Goal: Task Accomplishment & Management: Manage account settings

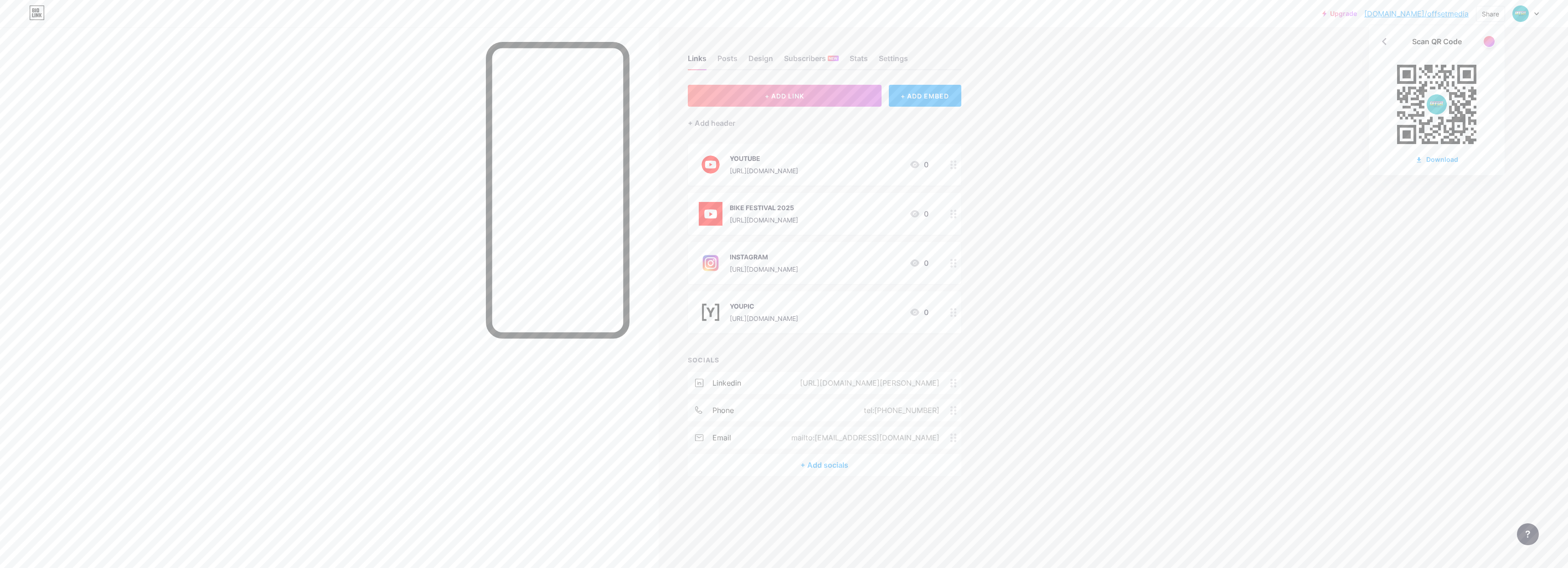
drag, startPoint x: 751, startPoint y: 61, endPoint x: 748, endPoint y: 70, distance: 9.5
click at [748, 70] on div "Links Posts Design Subscribers NEW Stats Settings + ADD LINK + ADD EMBED + Add …" at bounding box center [500, 275] width 999 height 494
click at [749, 67] on div "Design" at bounding box center [761, 61] width 24 height 16
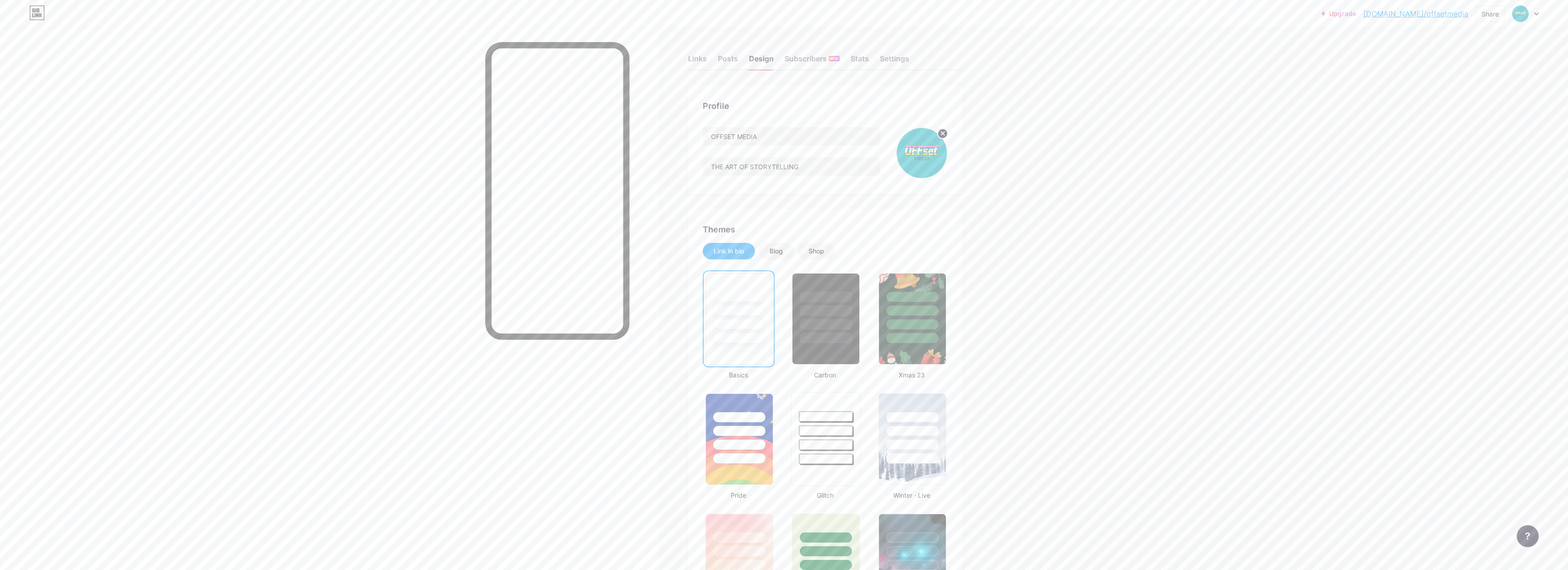
click at [812, 428] on div at bounding box center [826, 430] width 54 height 10
click at [828, 334] on div at bounding box center [826, 338] width 54 height 10
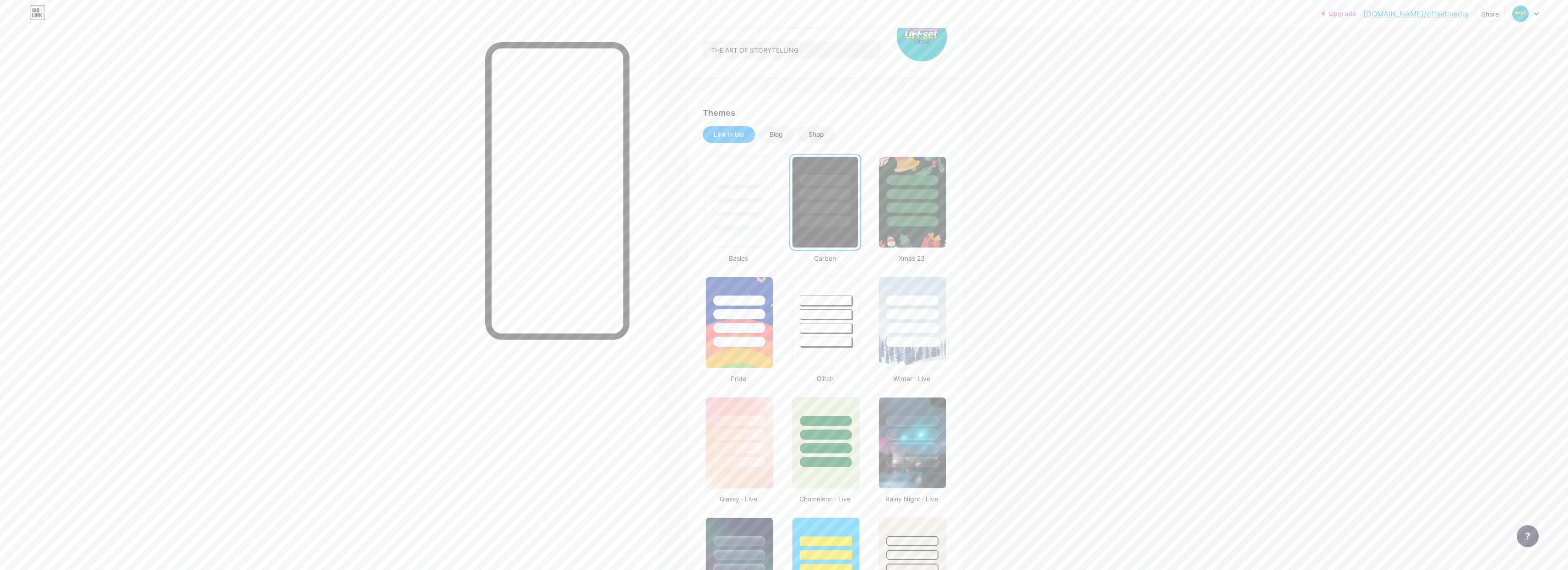
scroll to position [167, 0]
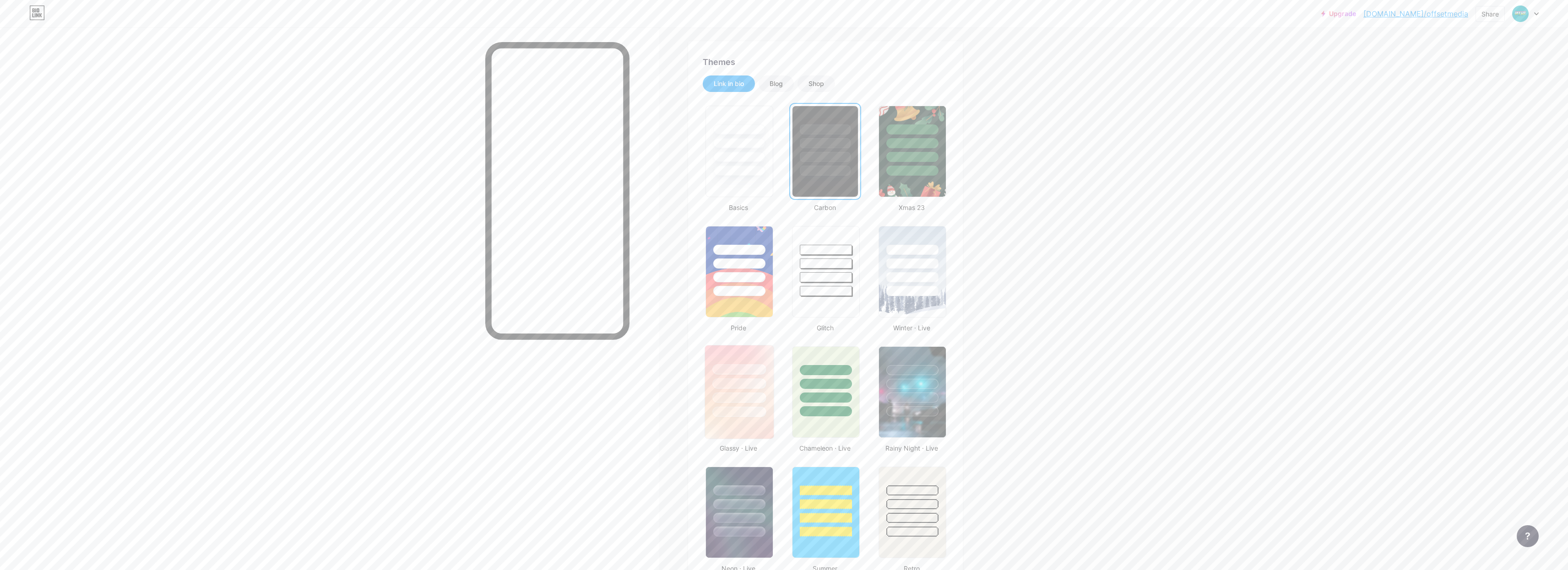
click at [745, 378] on div at bounding box center [738, 381] width 68 height 72
click at [818, 381] on div at bounding box center [826, 383] width 54 height 10
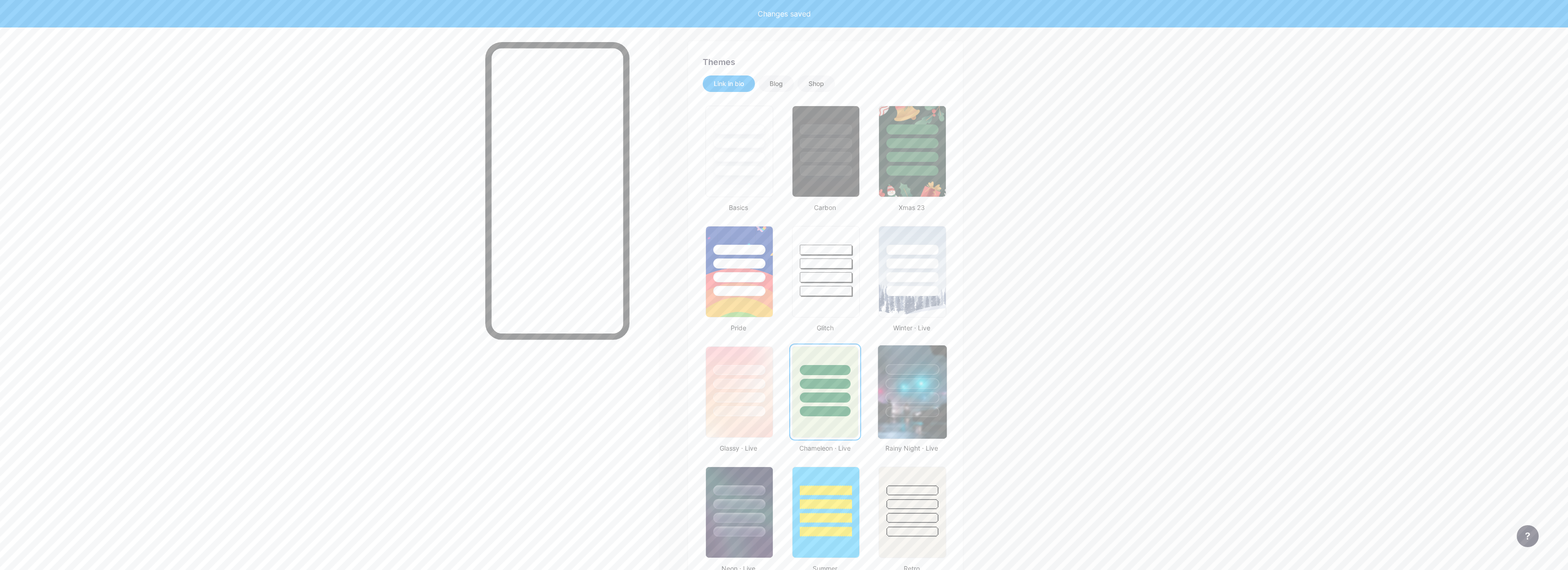
click at [912, 374] on div at bounding box center [912, 369] width 54 height 10
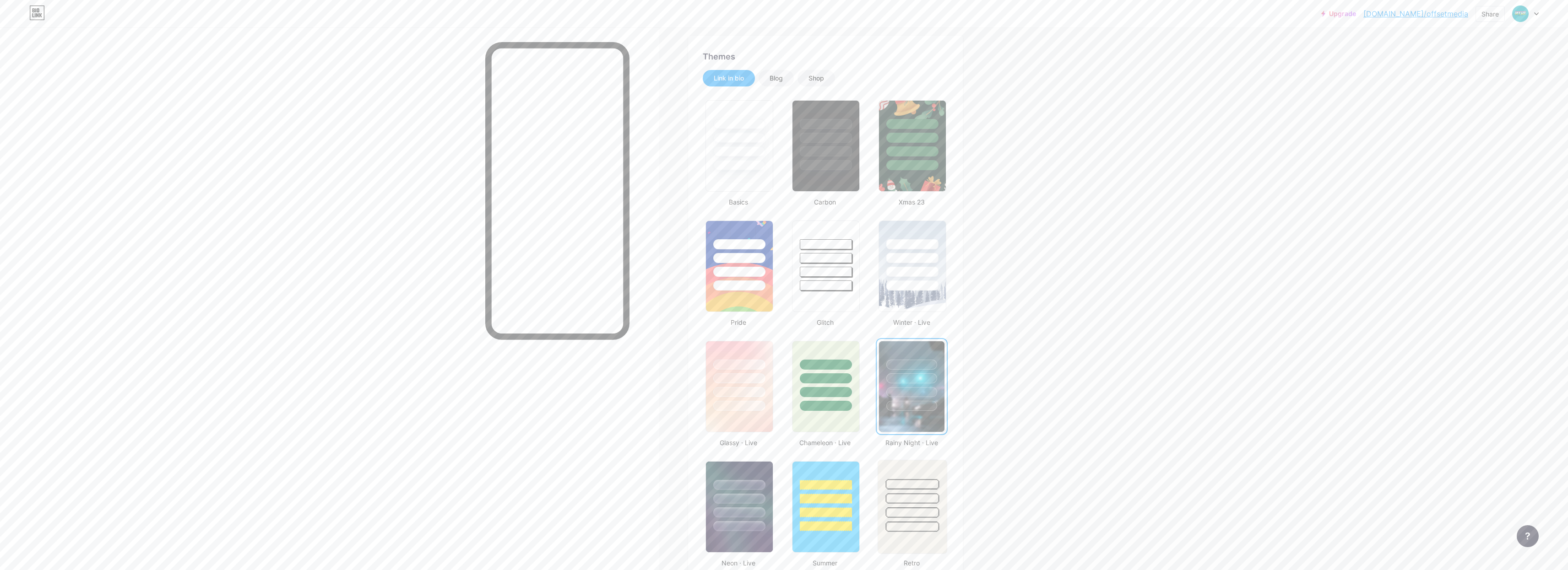
click at [902, 490] on div at bounding box center [912, 496] width 68 height 72
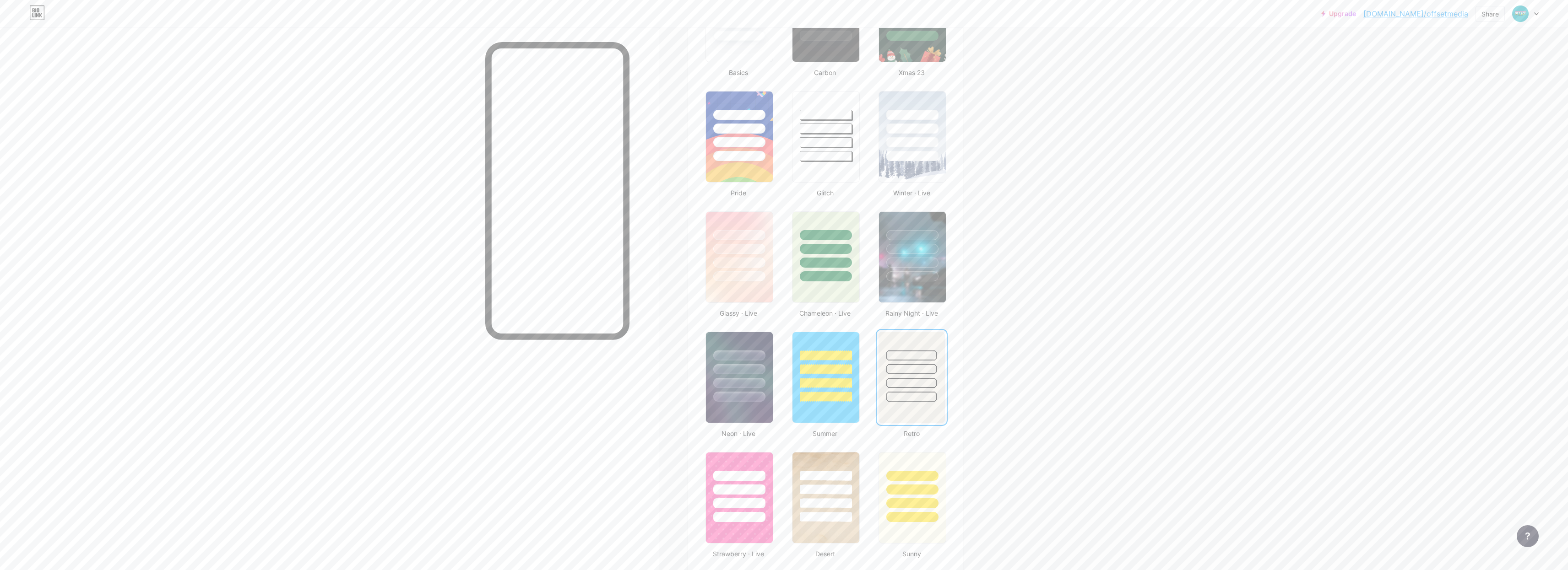
scroll to position [353, 0]
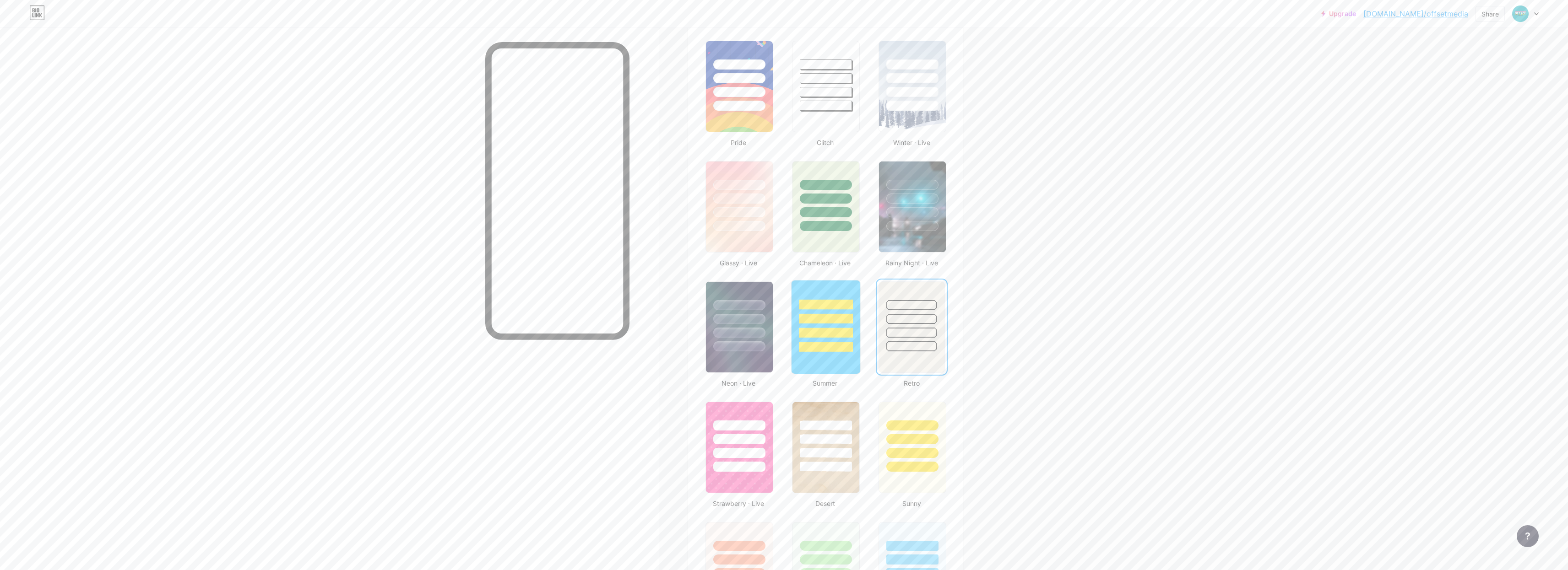
click at [814, 351] on div at bounding box center [826, 346] width 54 height 10
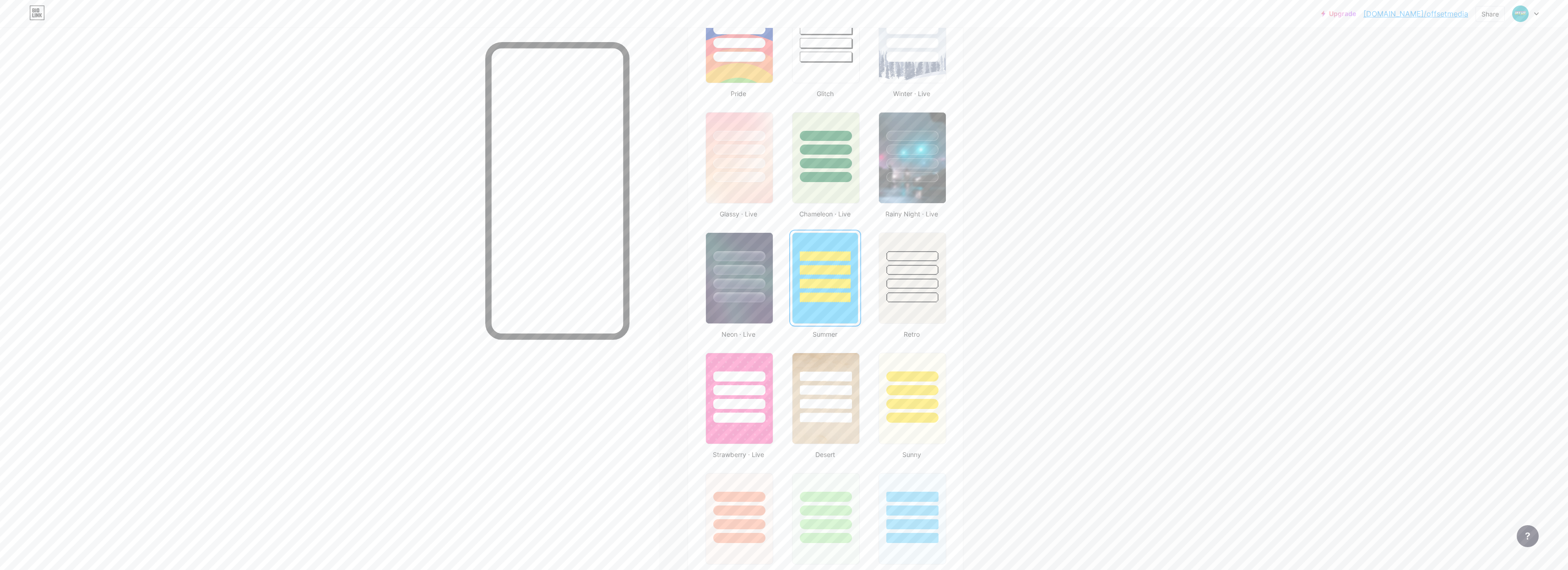
scroll to position [451, 0]
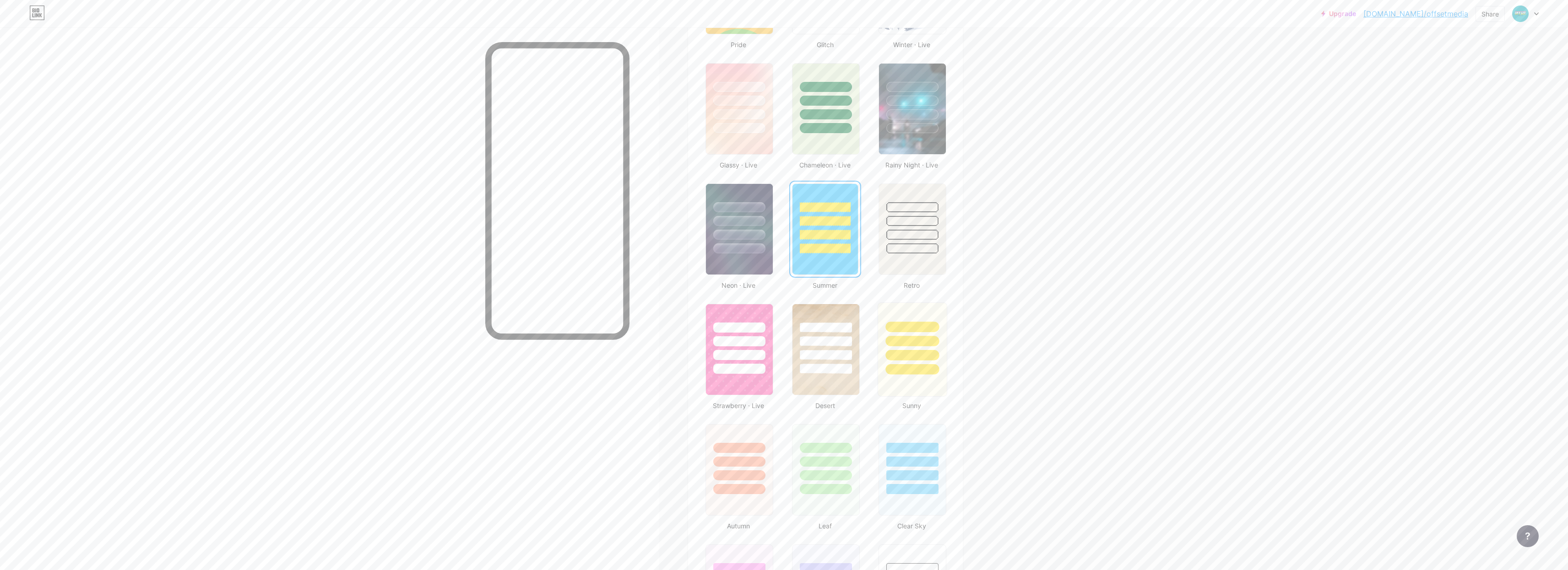
click at [918, 364] on div at bounding box center [912, 369] width 54 height 10
click at [826, 243] on div at bounding box center [826, 219] width 68 height 72
click at [844, 356] on div at bounding box center [826, 355] width 54 height 10
click at [757, 473] on div at bounding box center [739, 475] width 54 height 10
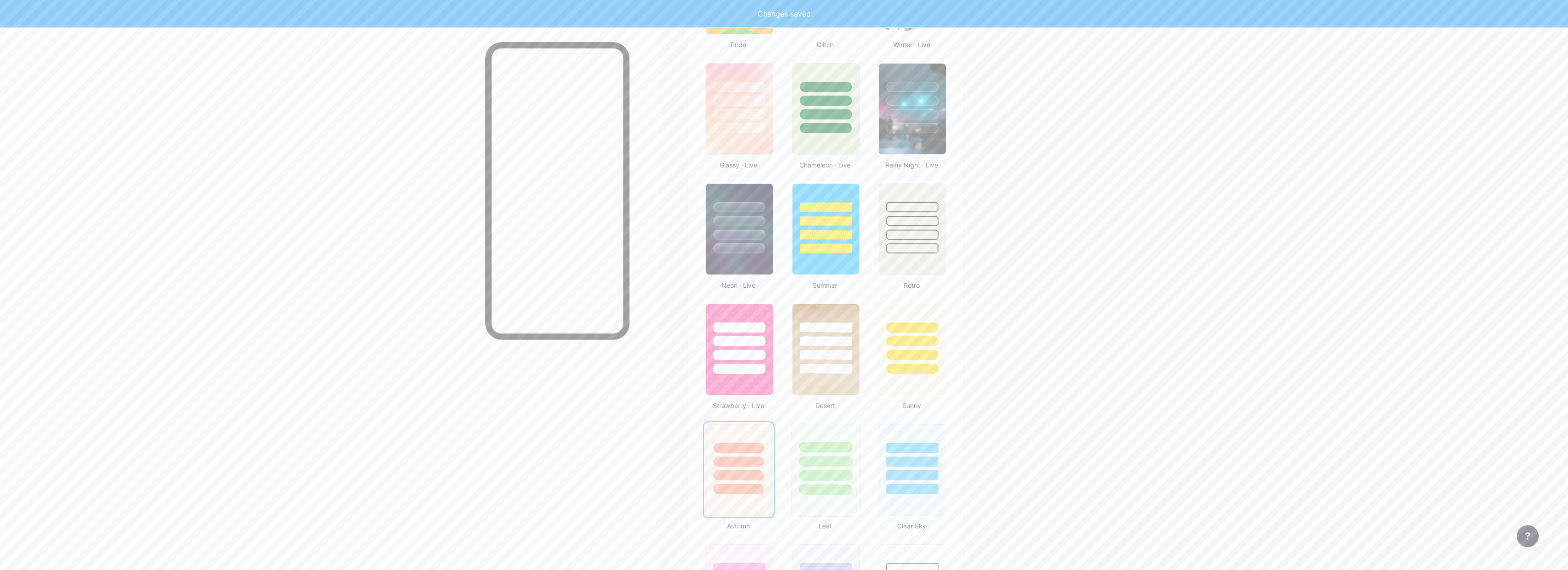
click at [826, 484] on div at bounding box center [826, 459] width 68 height 72
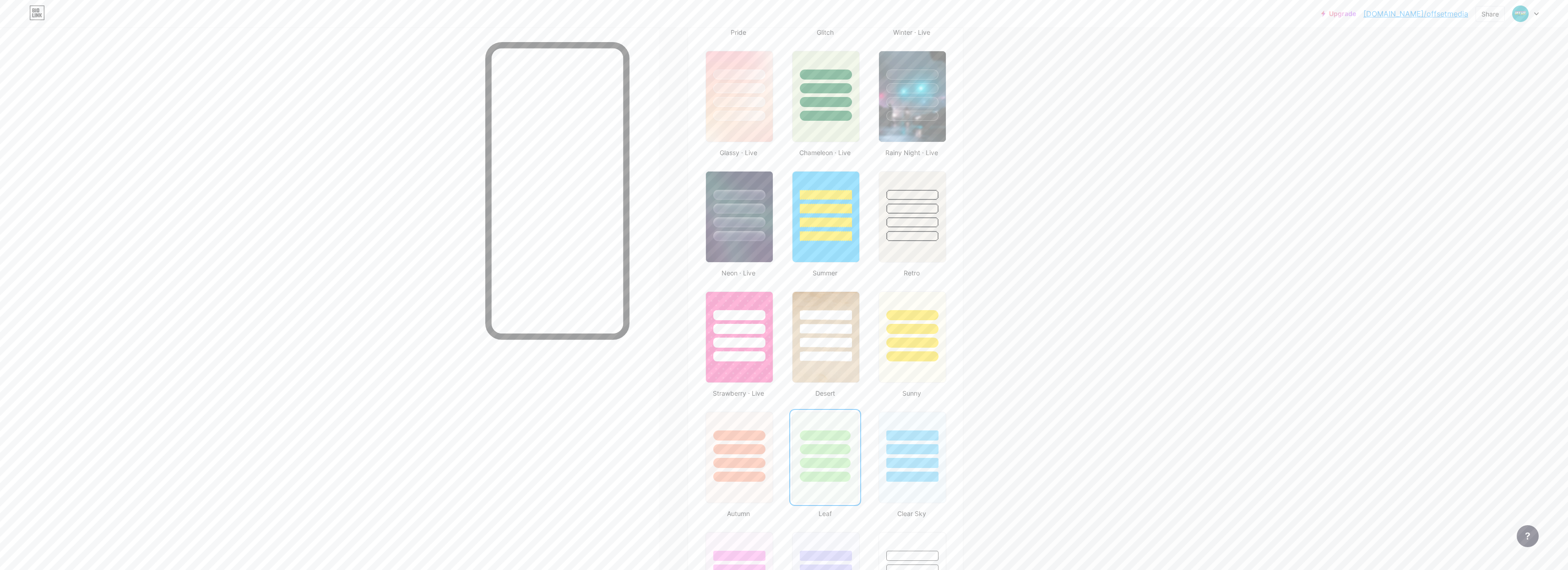
scroll to position [497, 0]
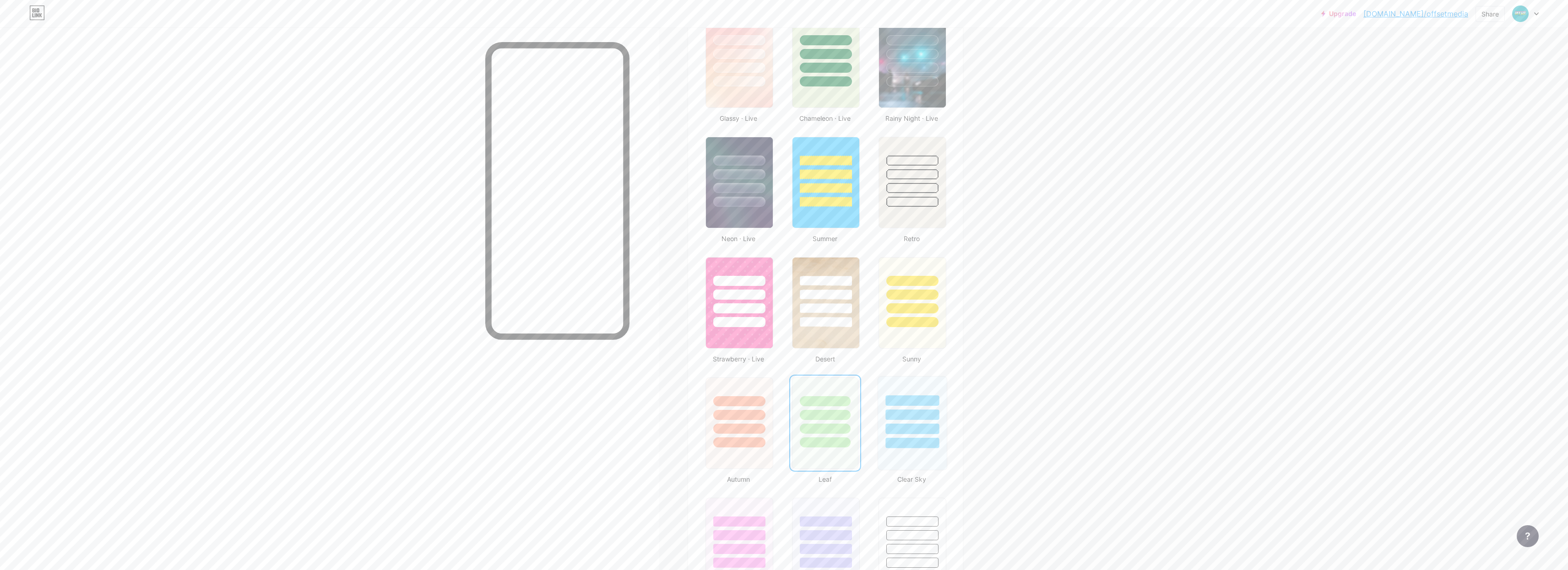
click at [917, 438] on div at bounding box center [912, 443] width 54 height 10
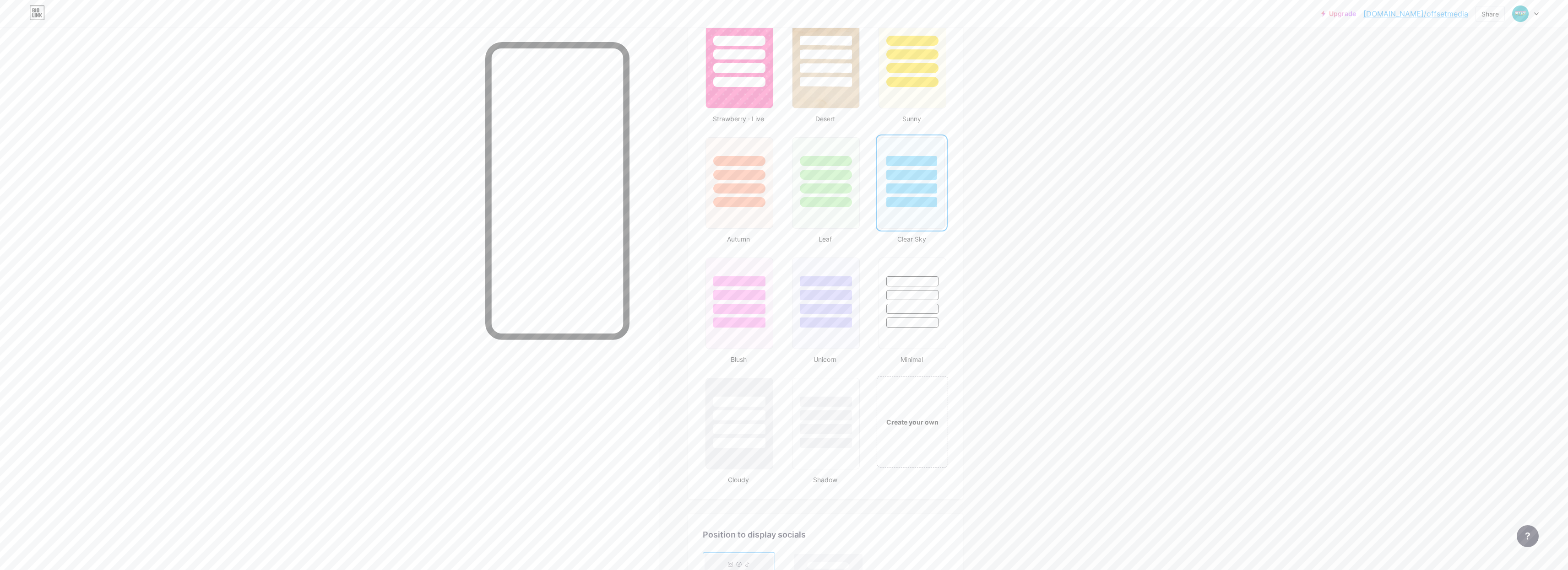
scroll to position [747, 0]
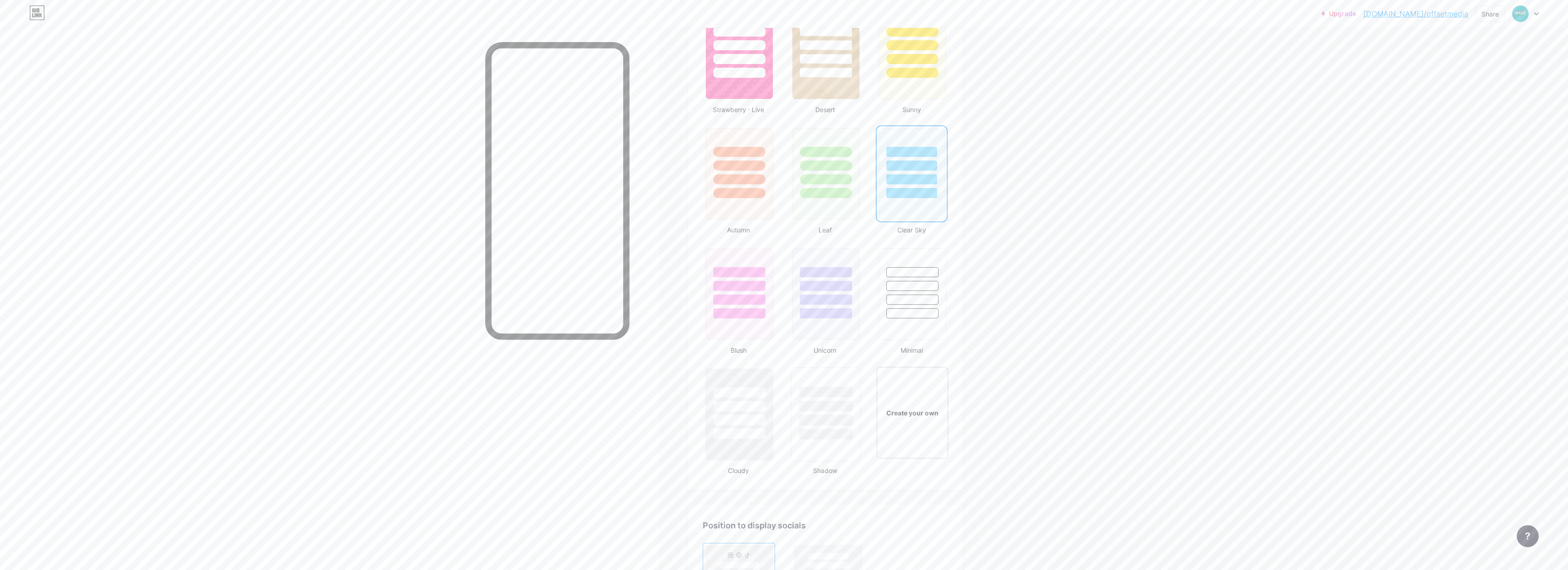
click at [845, 442] on div at bounding box center [826, 414] width 70 height 94
click at [746, 437] on div at bounding box center [739, 434] width 54 height 10
click at [904, 310] on div at bounding box center [912, 313] width 54 height 10
click at [845, 316] on div at bounding box center [826, 313] width 54 height 10
click at [914, 425] on div "Create your own" at bounding box center [913, 412] width 74 height 94
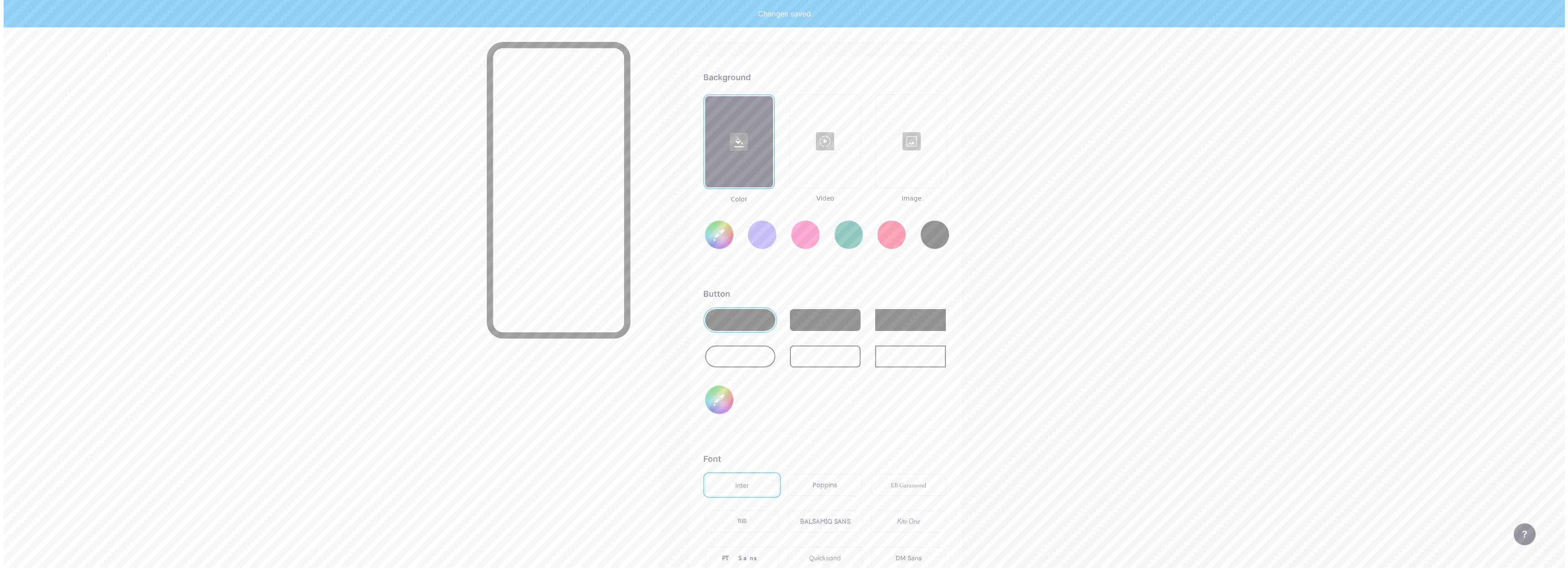
scroll to position [1210, 0]
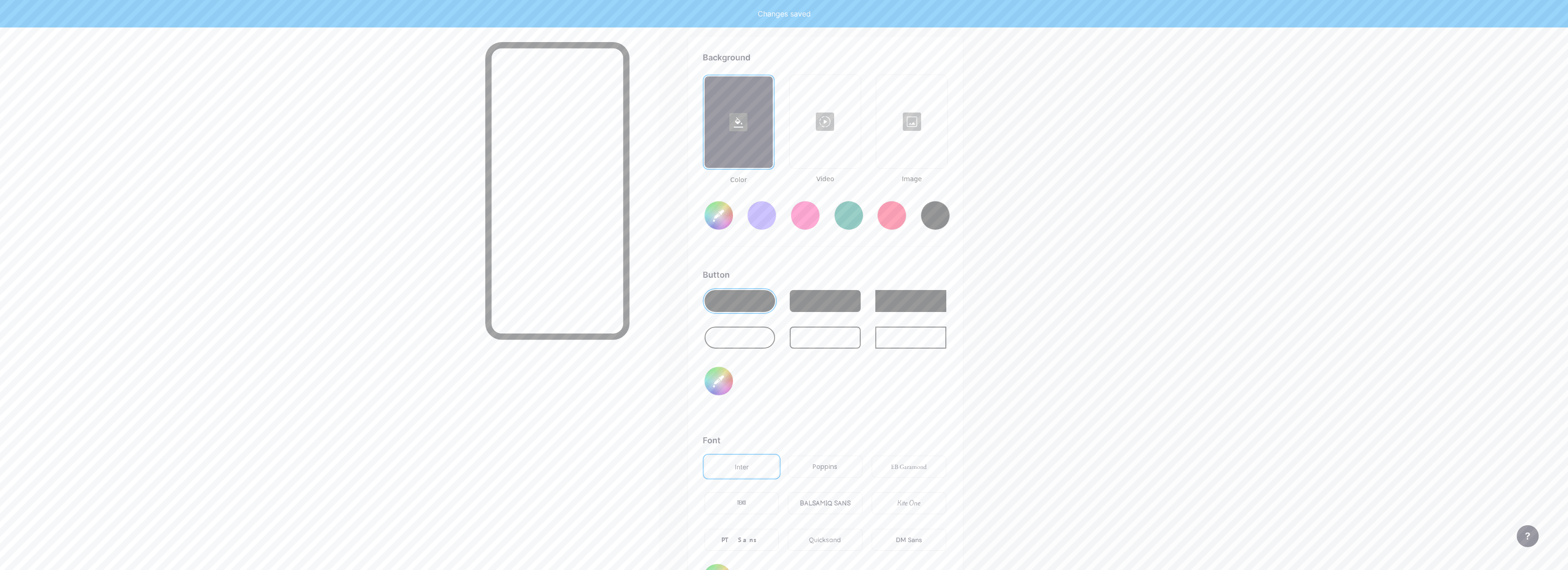
type input "#ffffff"
type input "#000000"
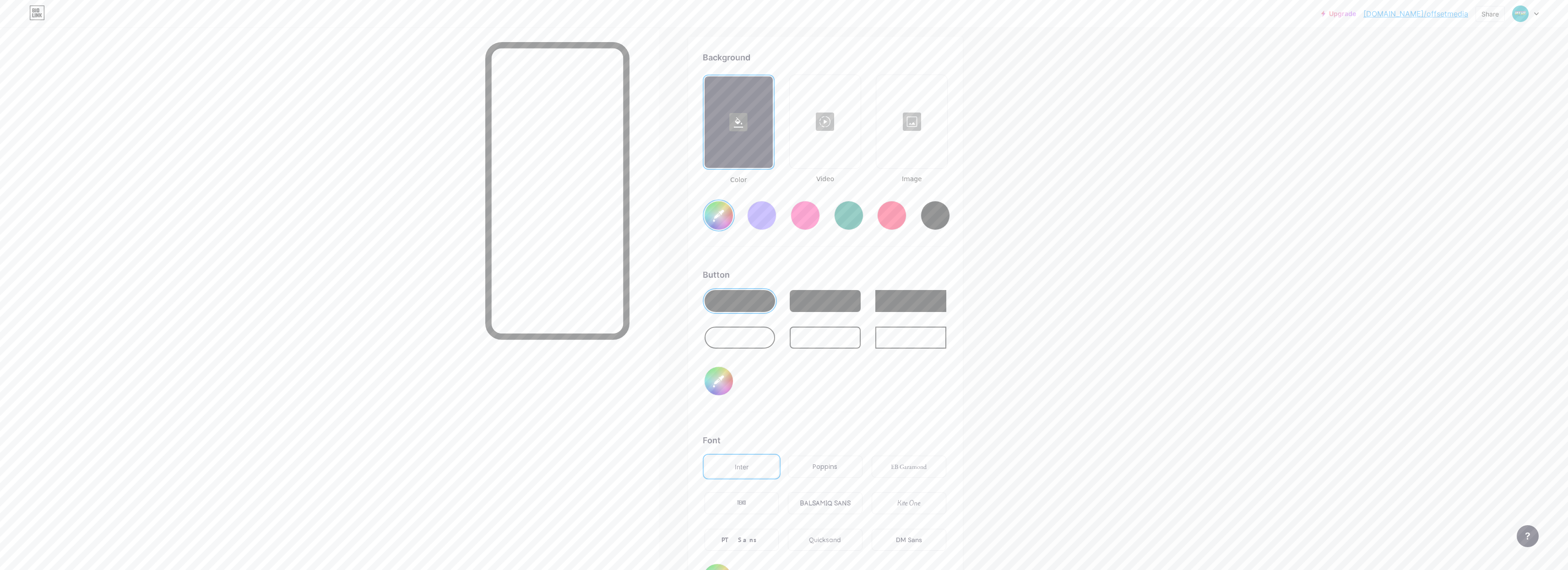
click at [834, 135] on div at bounding box center [825, 122] width 69 height 92
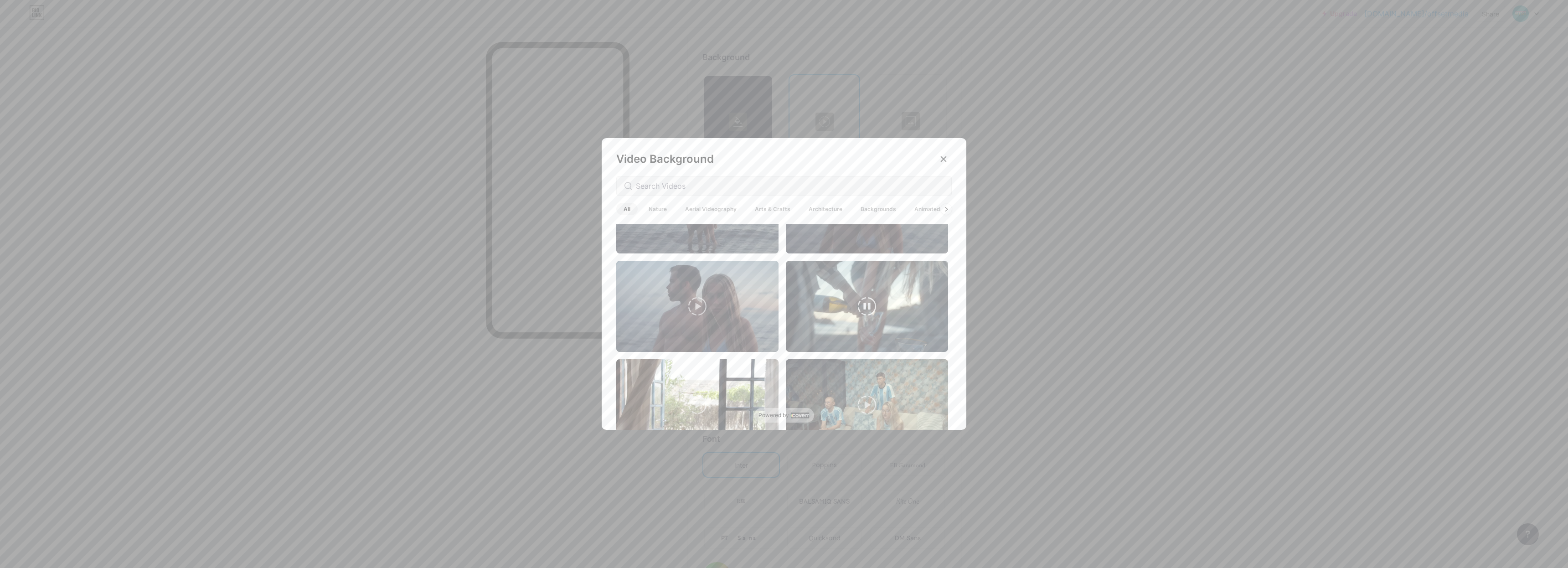
scroll to position [1792, 0]
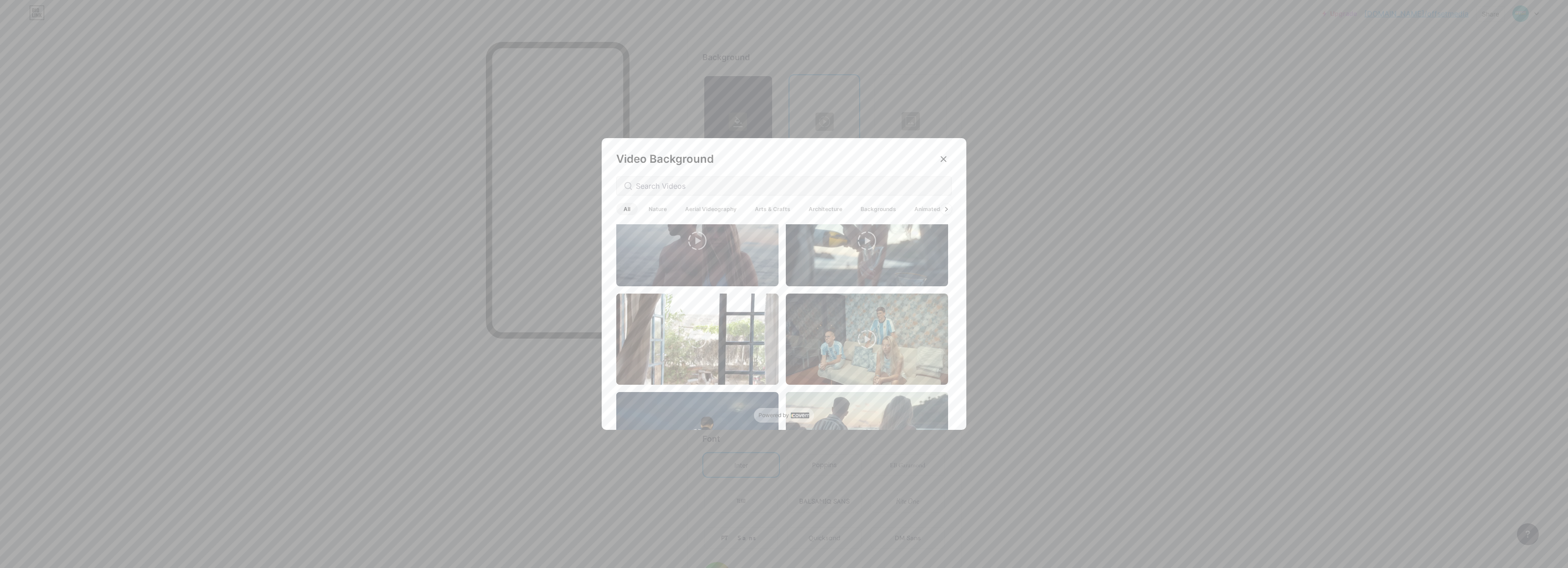
click at [872, 209] on span "Backgrounds" at bounding box center [878, 209] width 50 height 12
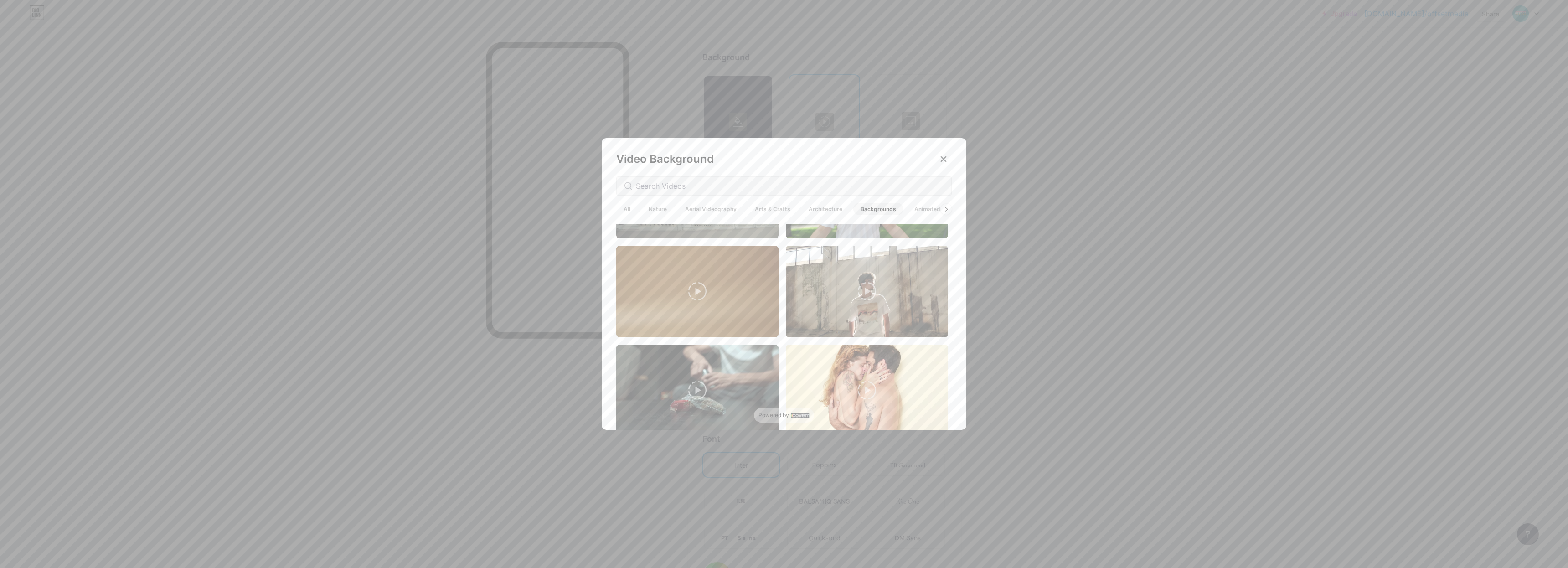
scroll to position [2226, 0]
click at [917, 206] on span "Animated" at bounding box center [927, 209] width 41 height 12
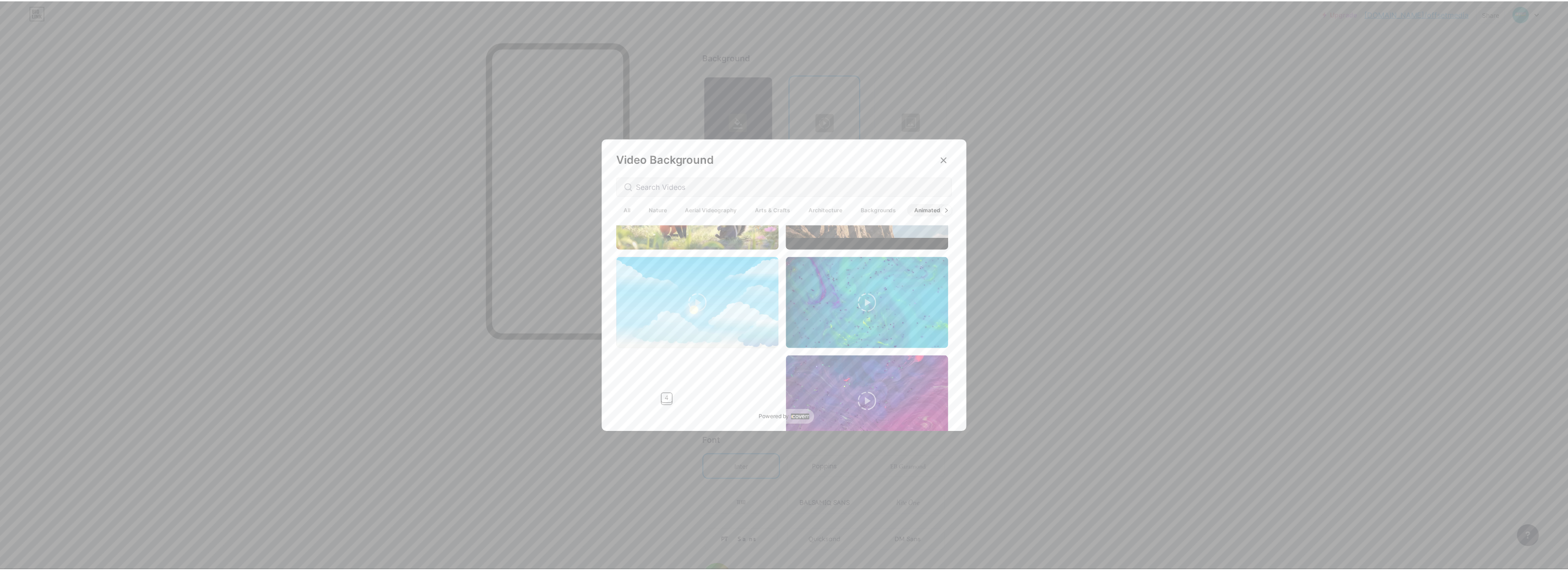
scroll to position [548, 0]
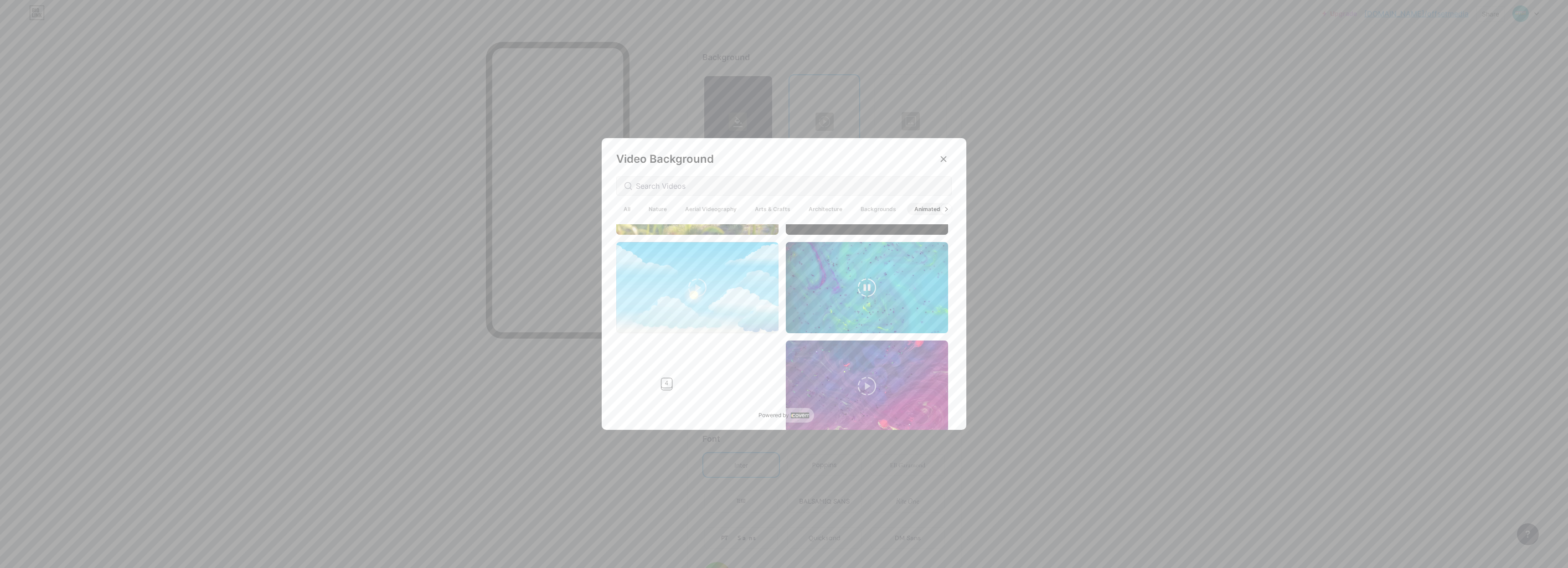
click at [886, 271] on video at bounding box center [867, 288] width 163 height 91
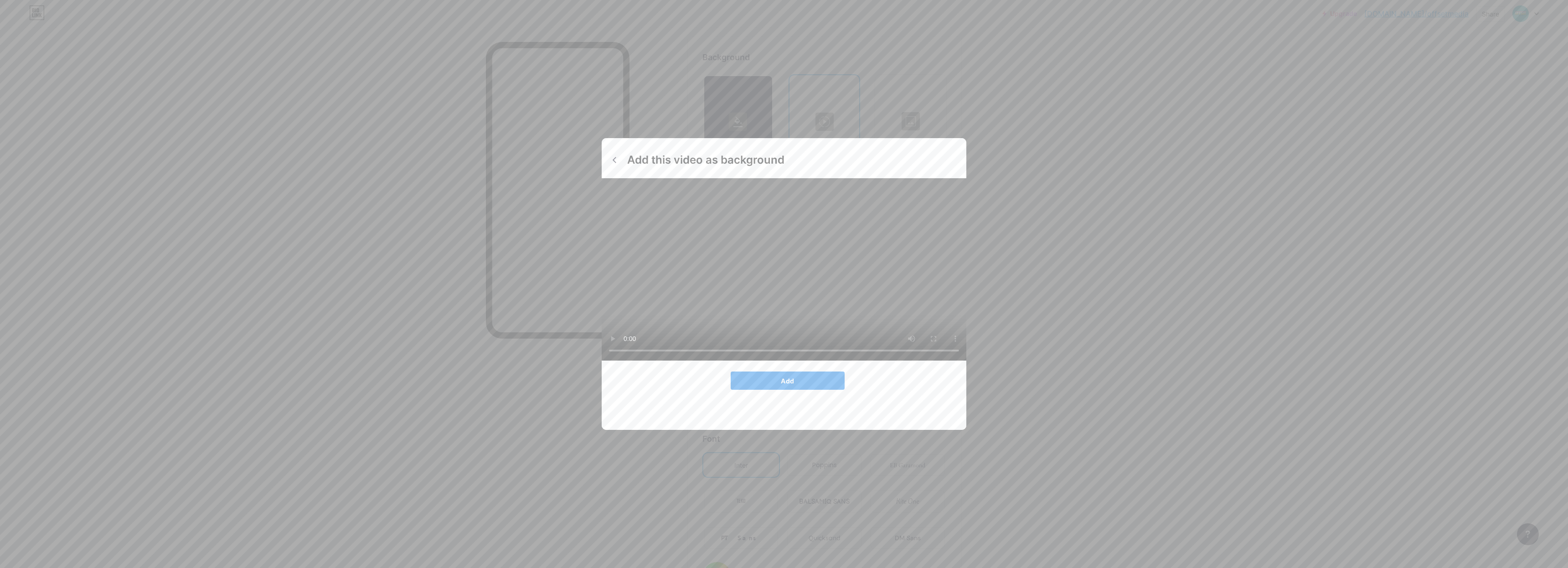
click at [796, 390] on button "Add" at bounding box center [787, 380] width 114 height 18
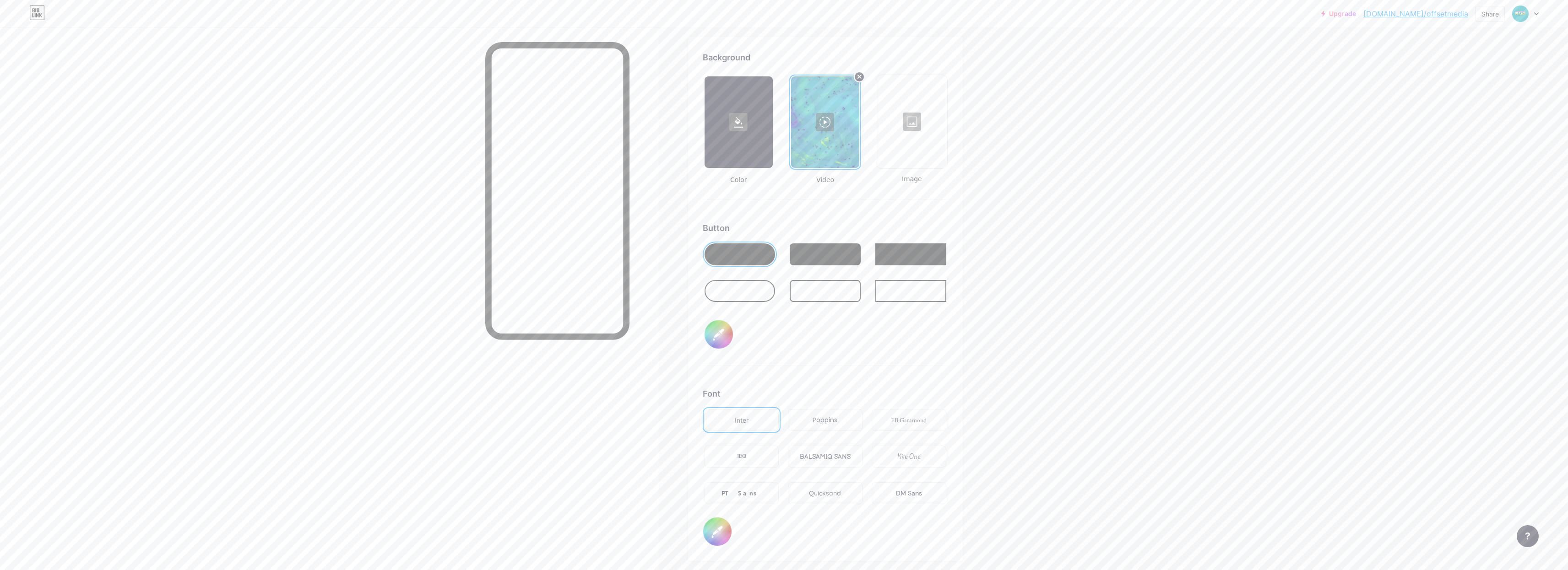
click at [748, 299] on div at bounding box center [740, 291] width 71 height 22
click at [839, 289] on div at bounding box center [825, 291] width 71 height 22
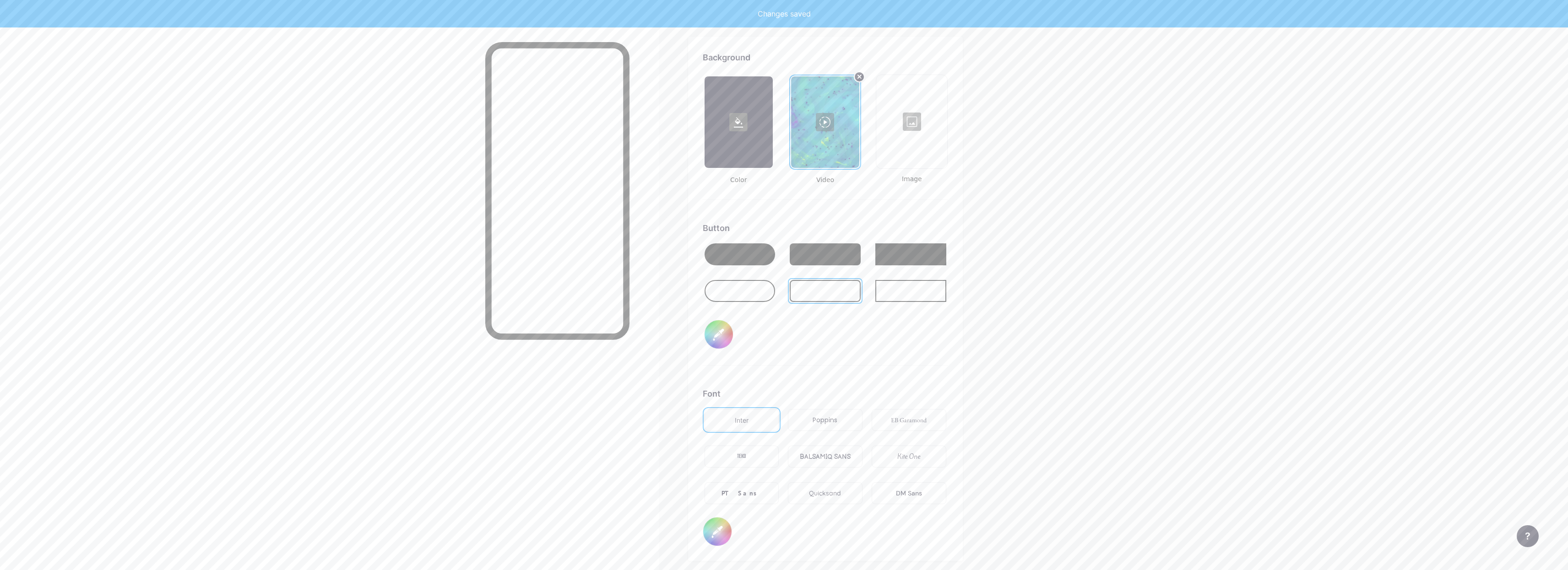
click at [926, 287] on div at bounding box center [911, 291] width 71 height 22
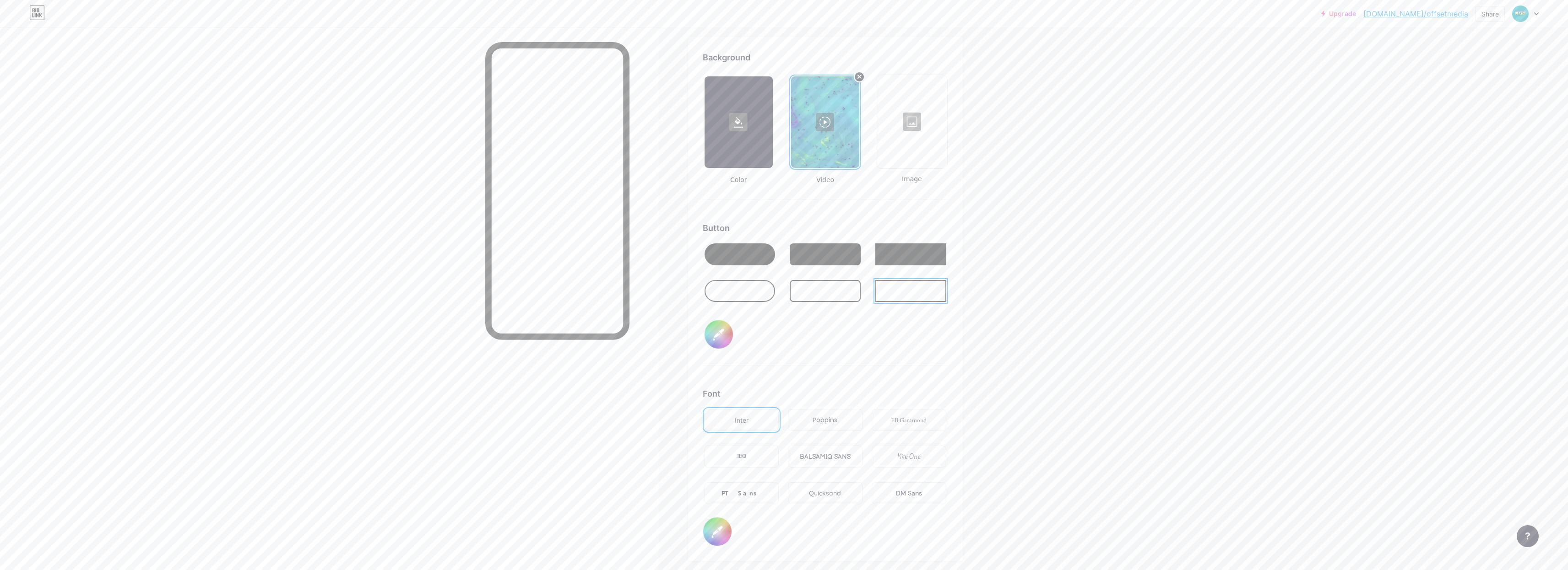
click at [763, 258] on div at bounding box center [740, 254] width 71 height 22
click at [726, 340] on input "#000000" at bounding box center [718, 334] width 28 height 28
type input "#ffffff"
click at [872, 340] on div "Button #ffffff" at bounding box center [825, 293] width 245 height 144
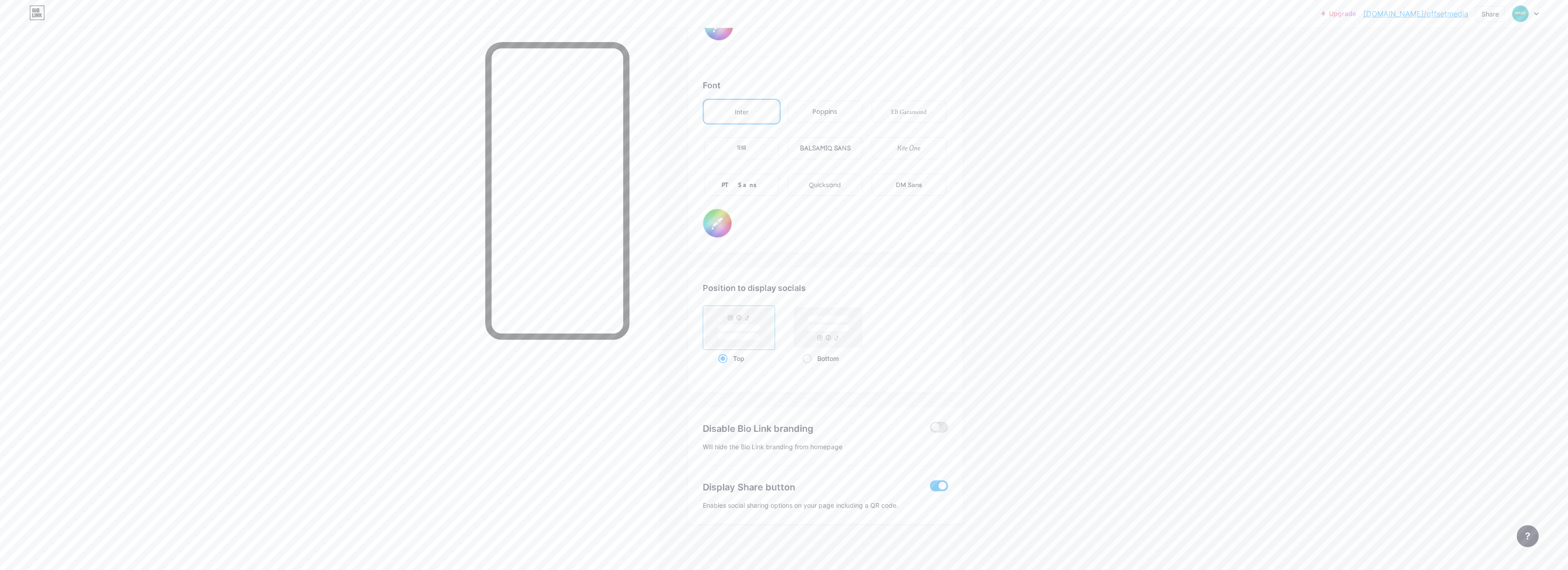
scroll to position [0, 0]
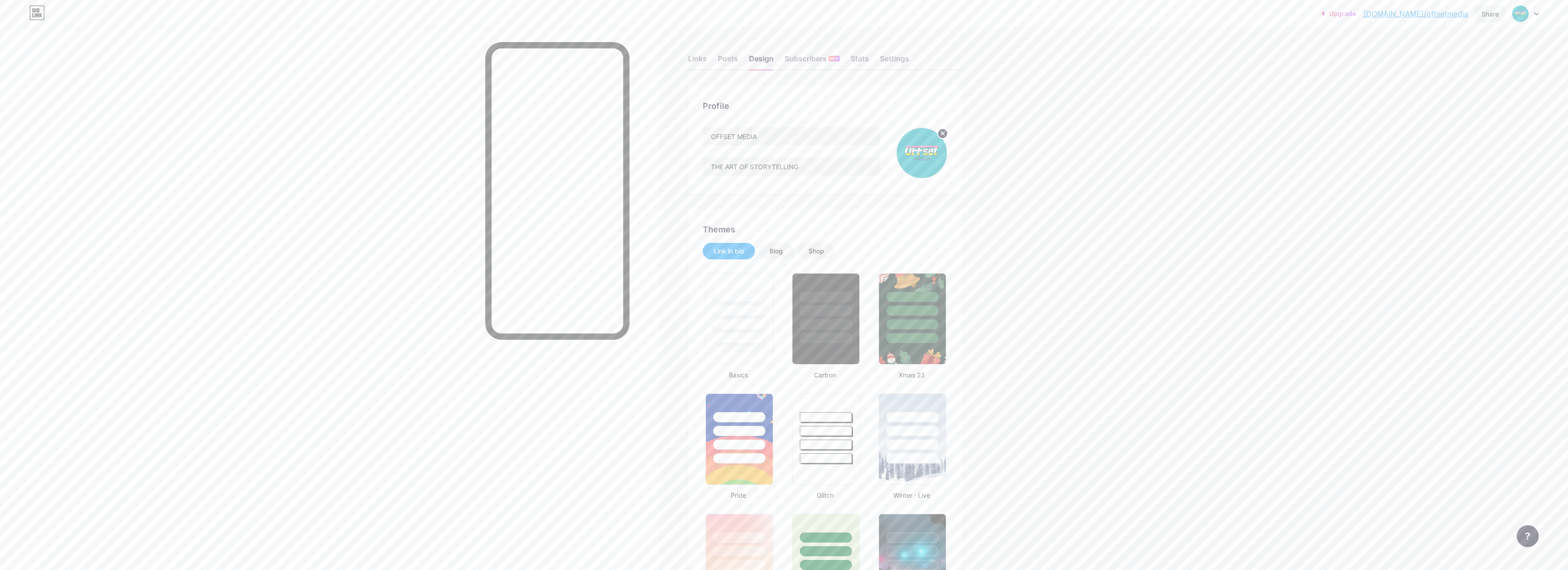
click at [1503, 16] on div "Share" at bounding box center [1490, 14] width 29 height 16
click at [1459, 67] on div "Get my QR code" at bounding box center [1436, 69] width 136 height 22
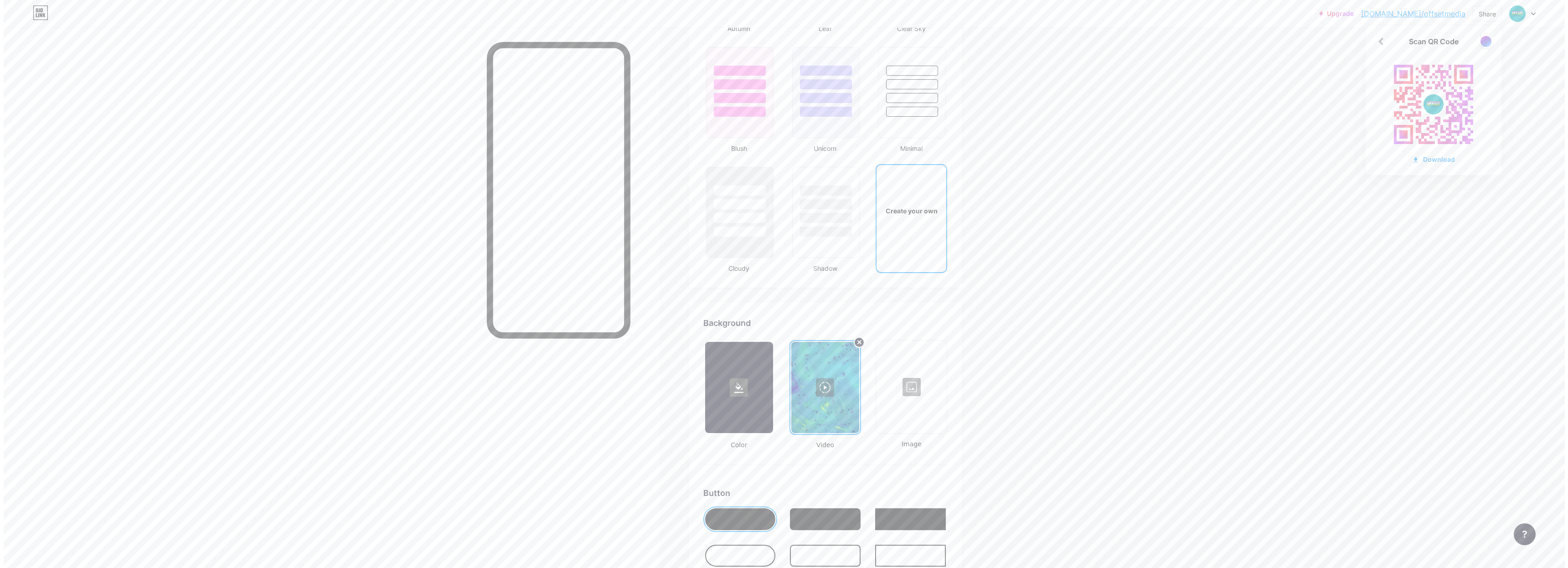
scroll to position [1035, 0]
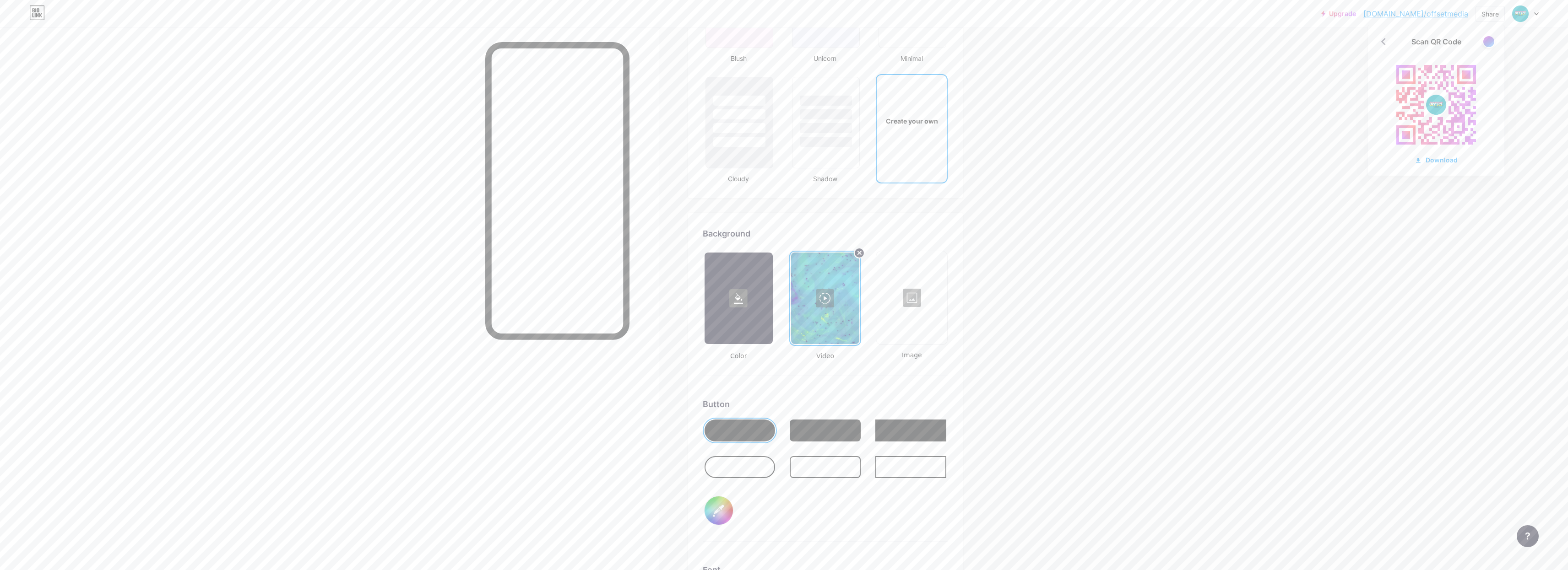
click at [828, 320] on div at bounding box center [825, 298] width 68 height 92
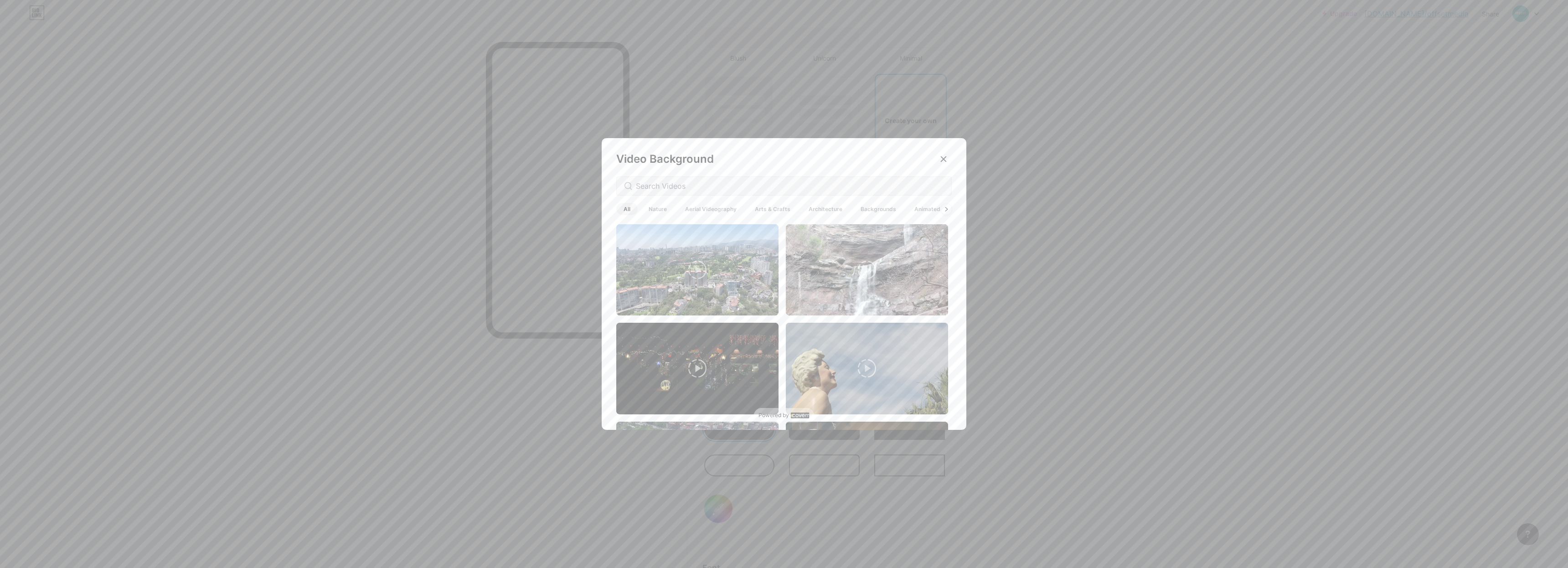
click at [887, 209] on span "Backgrounds" at bounding box center [878, 209] width 50 height 12
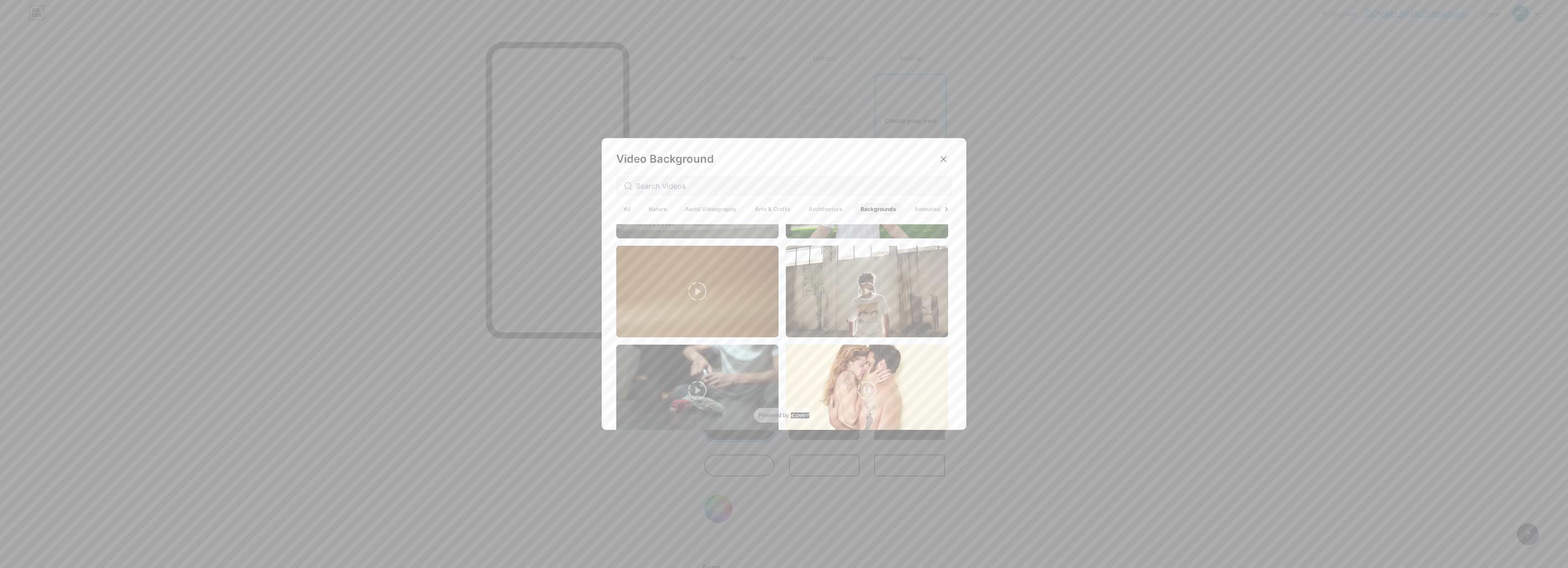
scroll to position [2226, 0]
click at [923, 213] on span "Animated" at bounding box center [927, 209] width 41 height 12
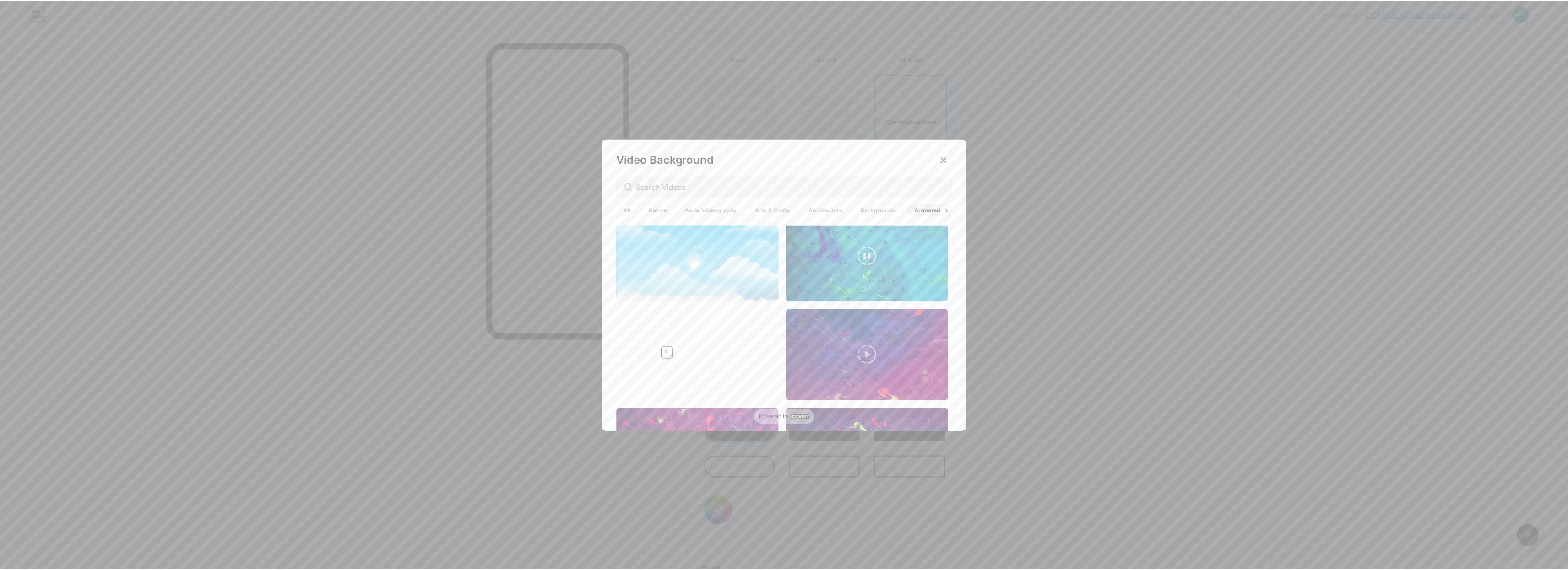
scroll to position [625, 0]
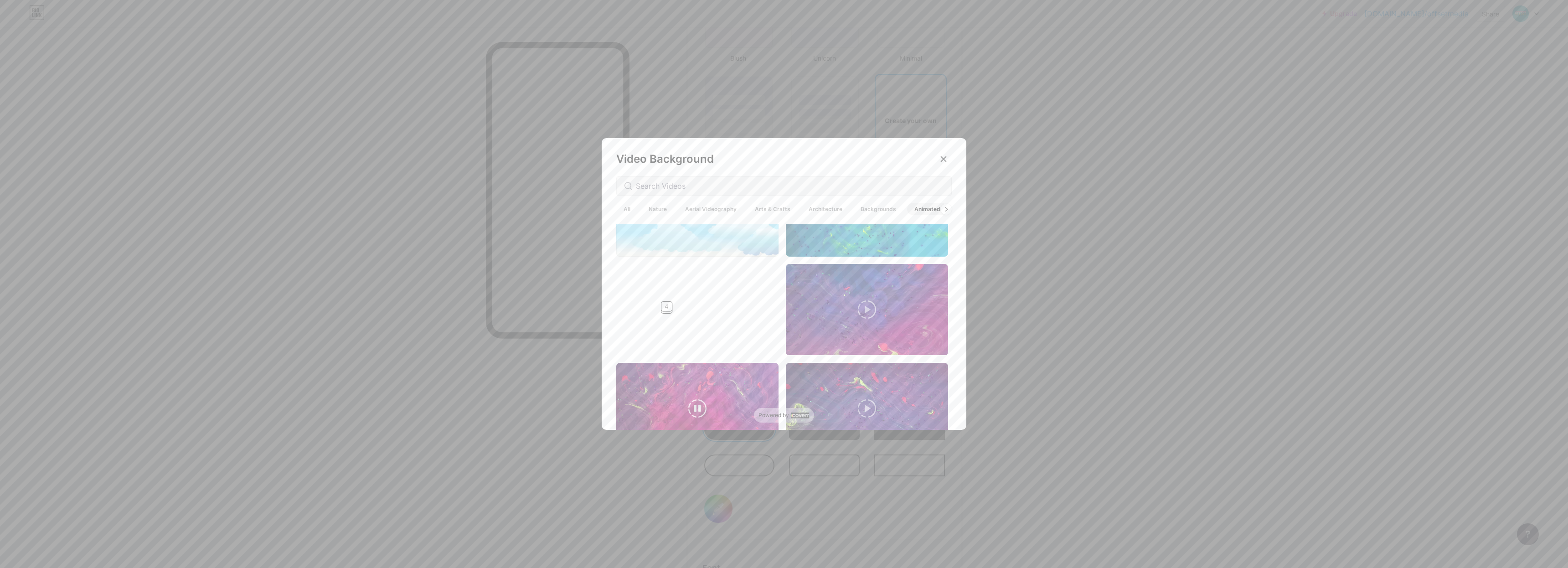
click at [738, 380] on video at bounding box center [697, 408] width 163 height 91
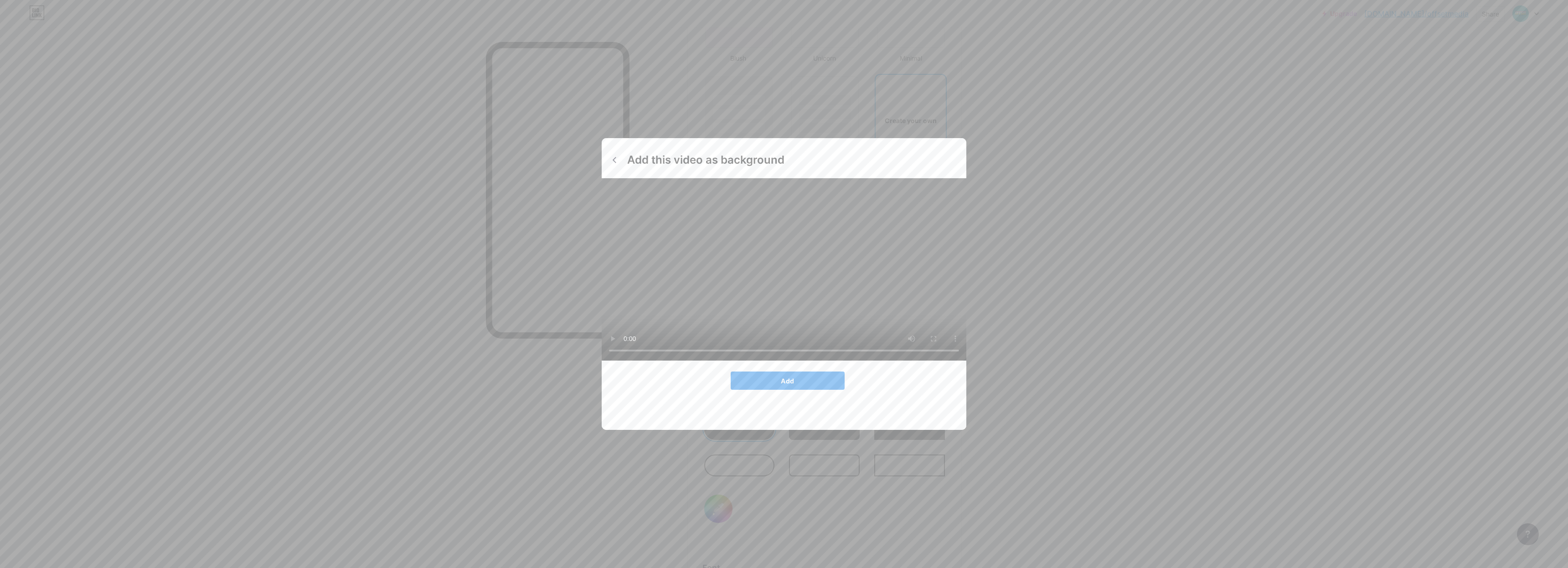
click at [792, 390] on button "Add" at bounding box center [787, 380] width 114 height 18
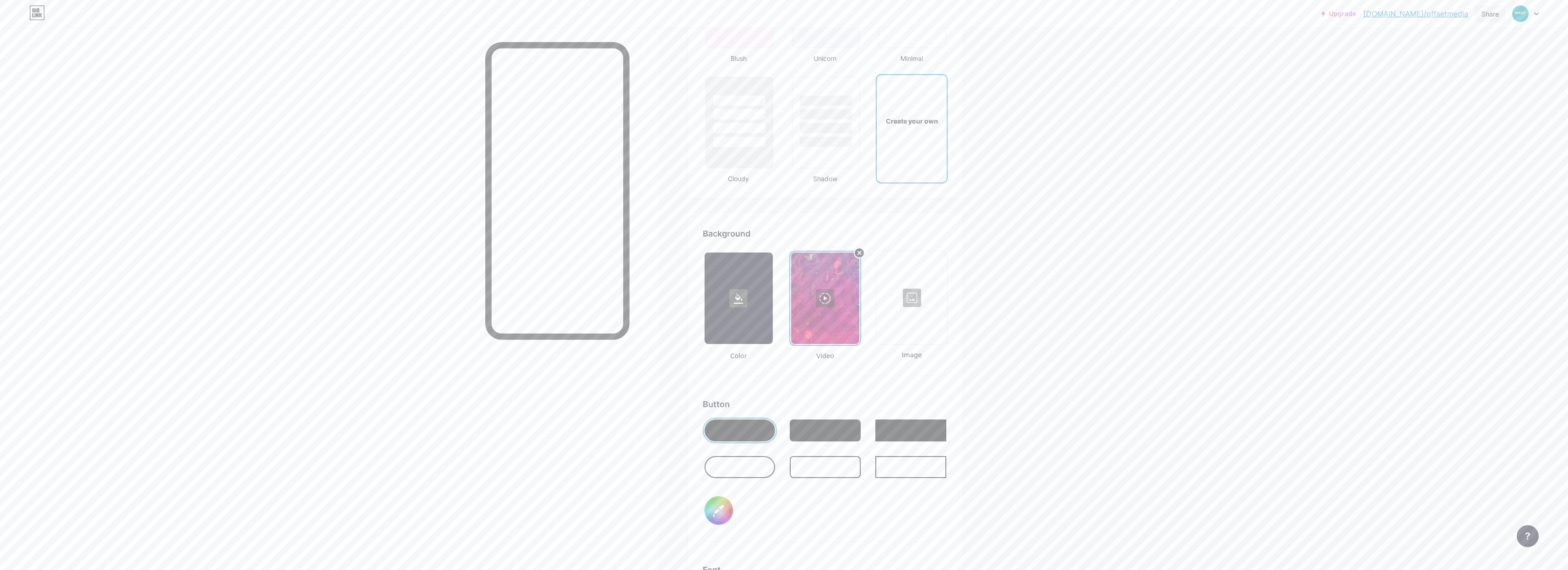
click at [1498, 18] on div "Share" at bounding box center [1490, 14] width 17 height 10
click at [1467, 65] on div "Get my QR code" at bounding box center [1436, 69] width 136 height 22
click at [1485, 35] on div "Scan QR Code Download" at bounding box center [1436, 100] width 136 height 150
click at [1487, 41] on div at bounding box center [1488, 41] width 12 height 12
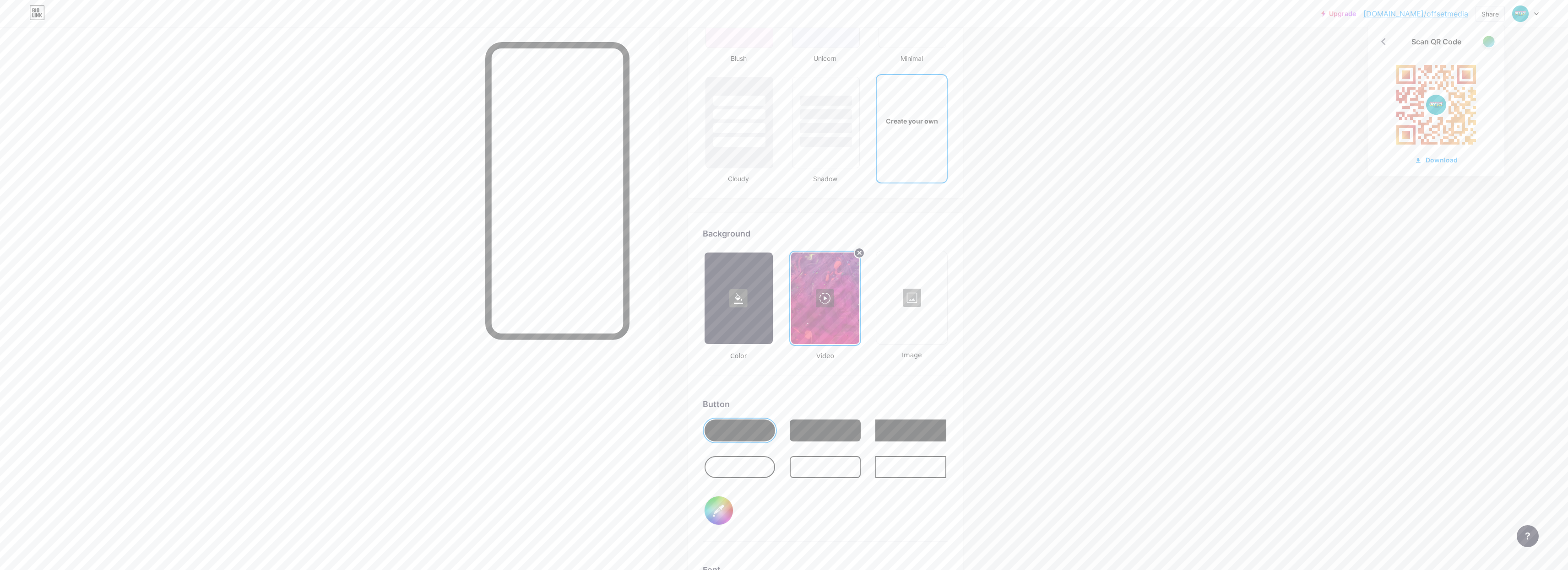
click at [1487, 41] on div at bounding box center [1488, 41] width 12 height 12
